Goal: Task Accomplishment & Management: Manage account settings

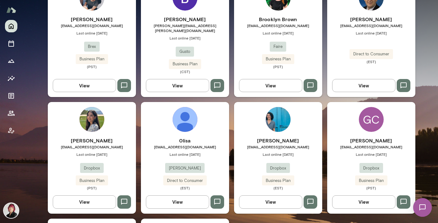
scroll to position [215, 0]
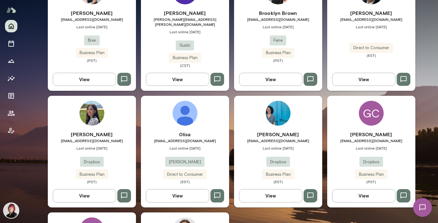
click at [183, 110] on img at bounding box center [185, 113] width 25 height 25
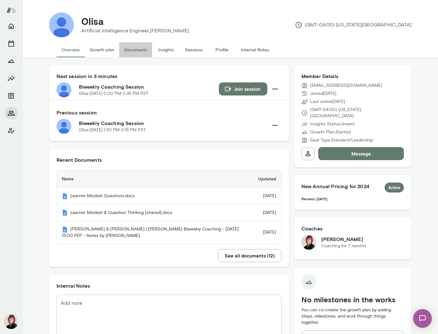
click at [138, 50] on button "Documents" at bounding box center [135, 49] width 33 height 15
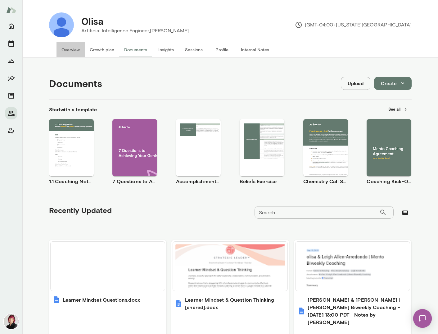
click at [69, 49] on button "Overview" at bounding box center [71, 49] width 28 height 15
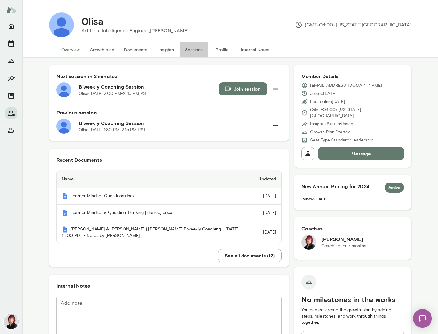
click at [193, 49] on button "Sessions" at bounding box center [194, 49] width 28 height 15
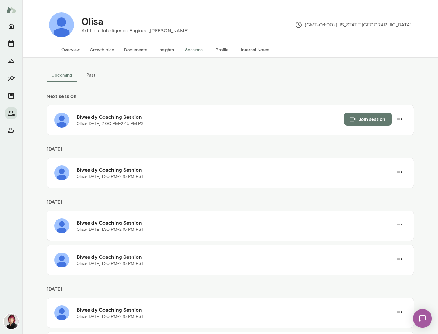
click at [90, 76] on button "Past" at bounding box center [91, 74] width 28 height 15
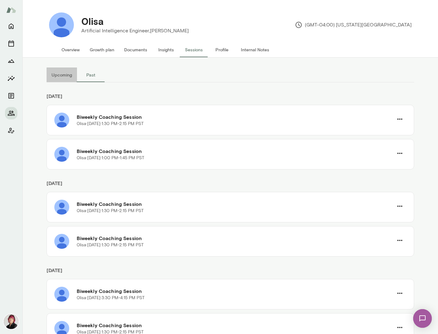
click at [62, 75] on button "Upcoming" at bounding box center [62, 74] width 30 height 15
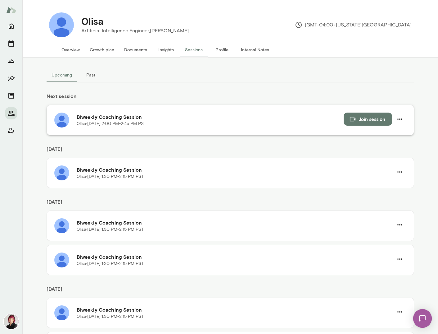
click at [383, 119] on button "Join session" at bounding box center [368, 118] width 48 height 13
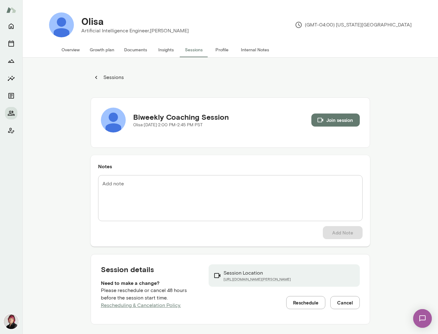
click at [139, 50] on button "Documents" at bounding box center [135, 49] width 33 height 15
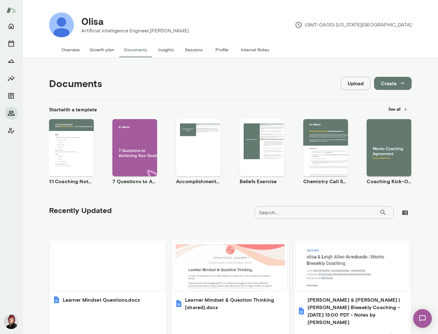
click at [200, 51] on button "Sessions" at bounding box center [194, 49] width 28 height 15
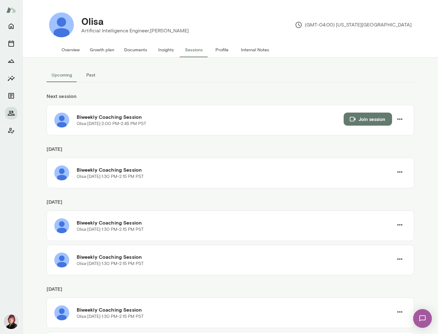
click at [73, 48] on button "Overview" at bounding box center [71, 49] width 28 height 15
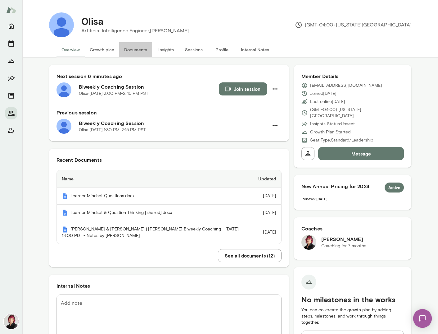
click at [140, 50] on button "Documents" at bounding box center [135, 49] width 33 height 15
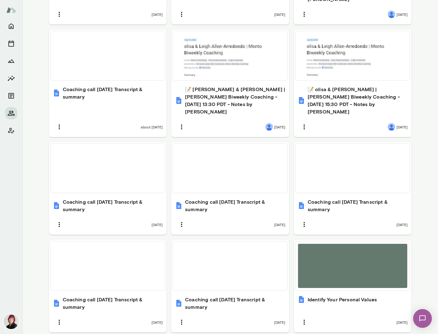
scroll to position [353, 0]
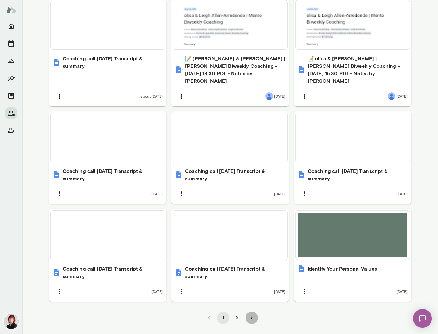
click at [251, 222] on icon "Go to next page" at bounding box center [251, 317] width 7 height 7
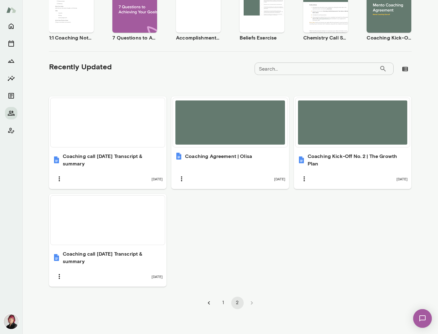
scroll to position [143, 0]
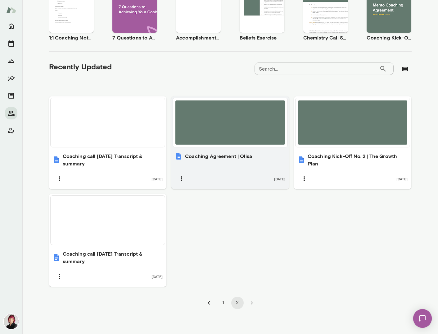
click at [245, 165] on div "Coaching Agreement | Olisa [DATE]" at bounding box center [230, 168] width 118 height 40
